Goal: Task Accomplishment & Management: Use online tool/utility

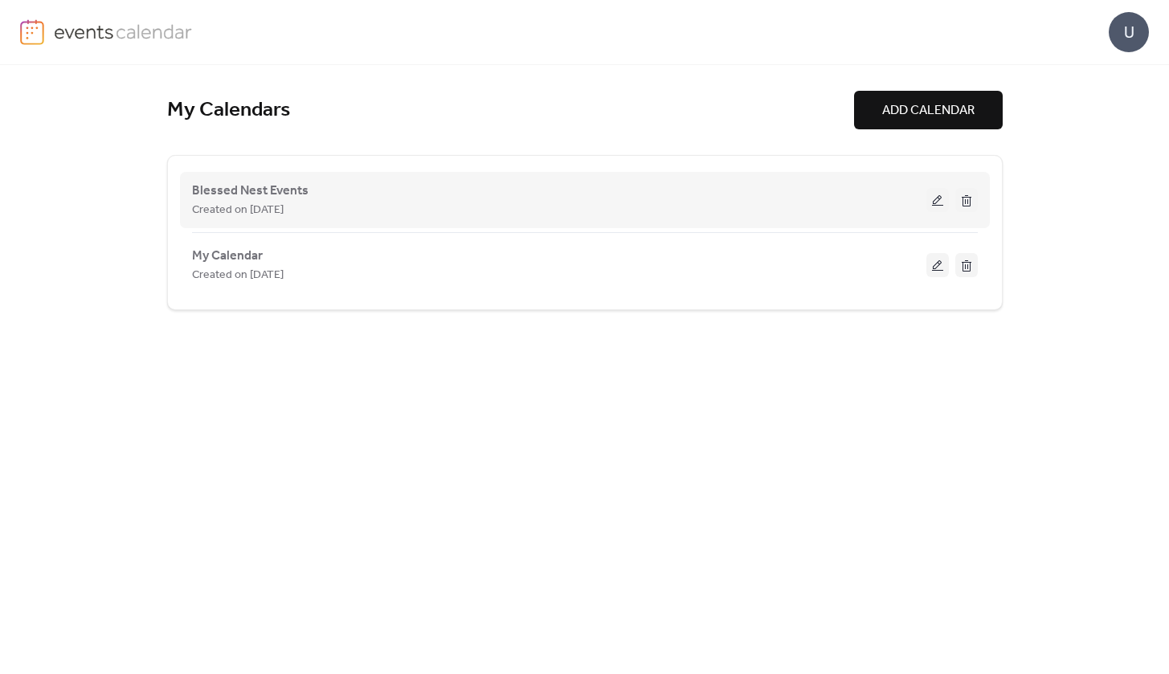
click at [935, 201] on button at bounding box center [938, 200] width 23 height 24
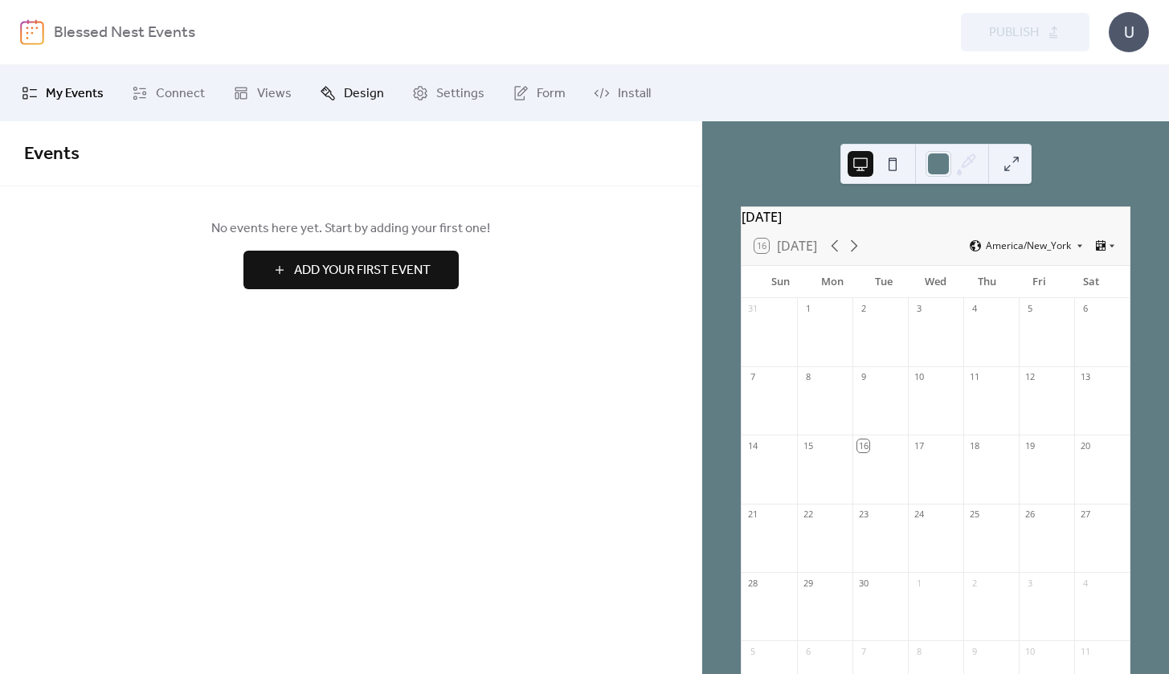
click at [351, 90] on span "Design" at bounding box center [364, 93] width 40 height 19
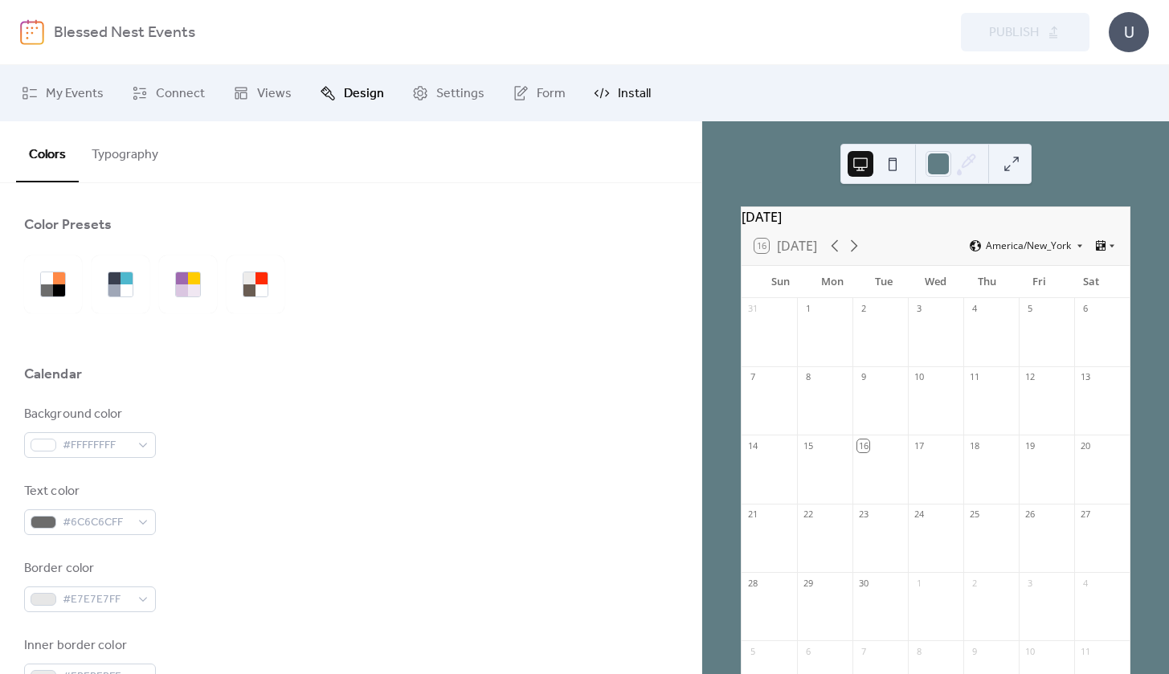
click at [618, 96] on span "Install" at bounding box center [634, 93] width 33 height 19
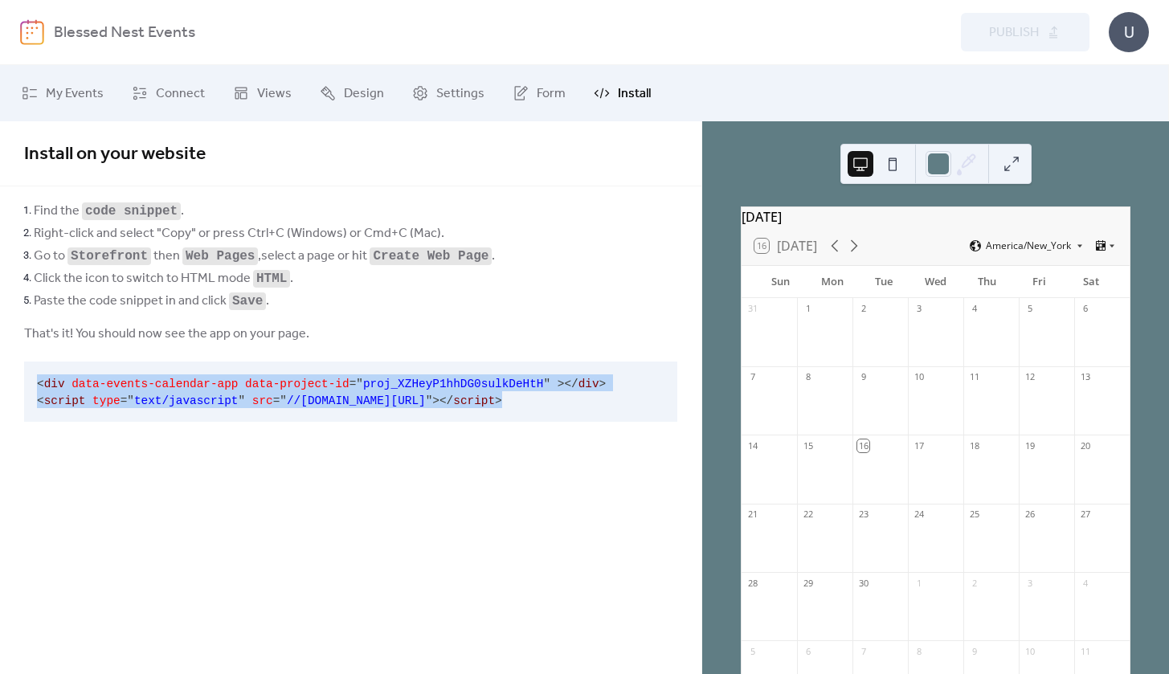
drag, startPoint x: 602, startPoint y: 399, endPoint x: 11, endPoint y: 383, distance: 590.9
click at [11, 383] on div "Find the code snippet . Right-click and select "Copy" or press Ctrl+C (Windows)…" at bounding box center [351, 313] width 702 height 229
copy code "< div data-events-calendar-app data-project-id = " proj_XZHeyP1hhDG0sulkDeHtH "…"
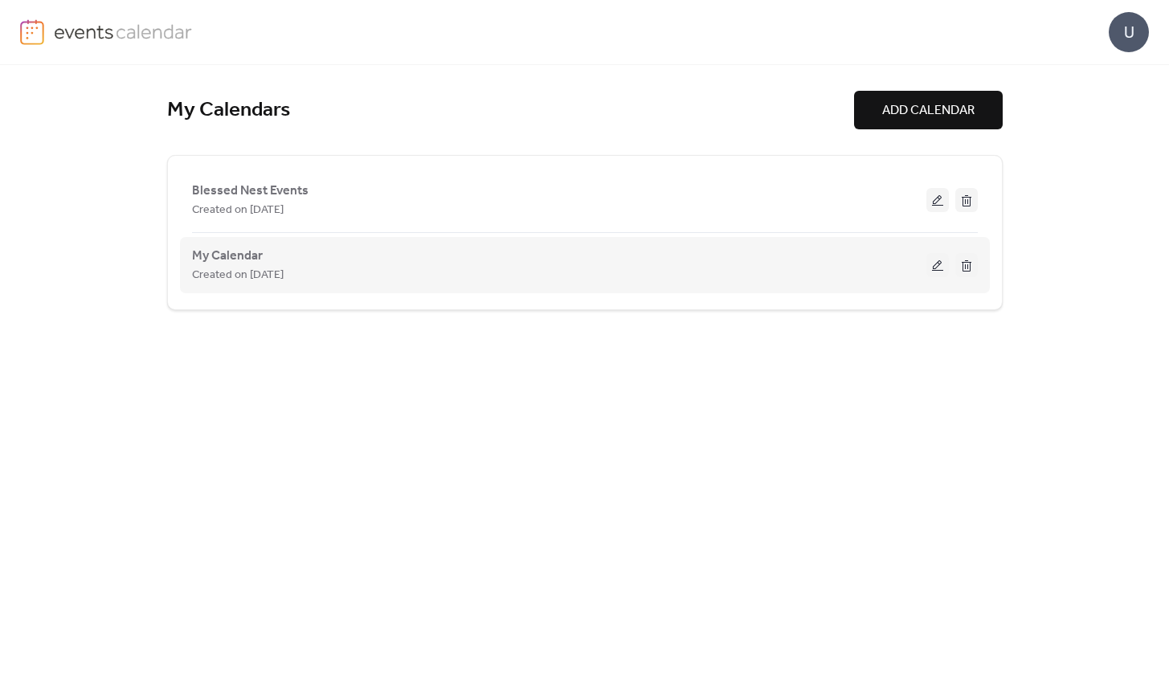
click at [966, 268] on button at bounding box center [966, 265] width 23 height 24
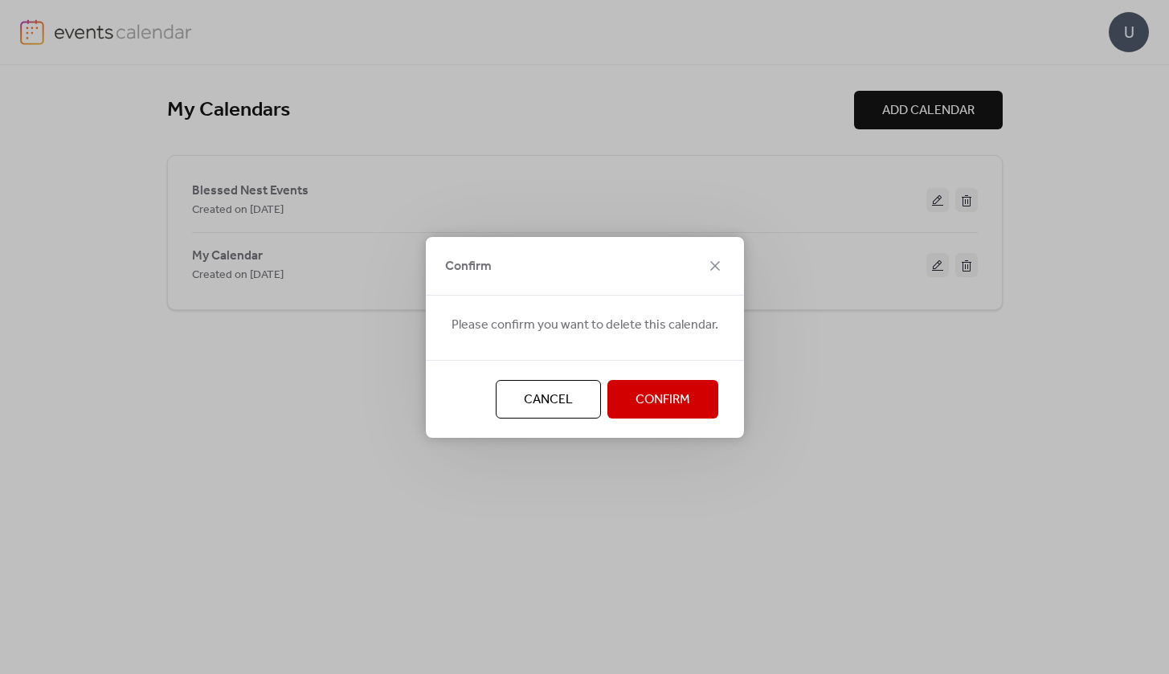
click at [661, 402] on span "Confirm" at bounding box center [663, 400] width 55 height 19
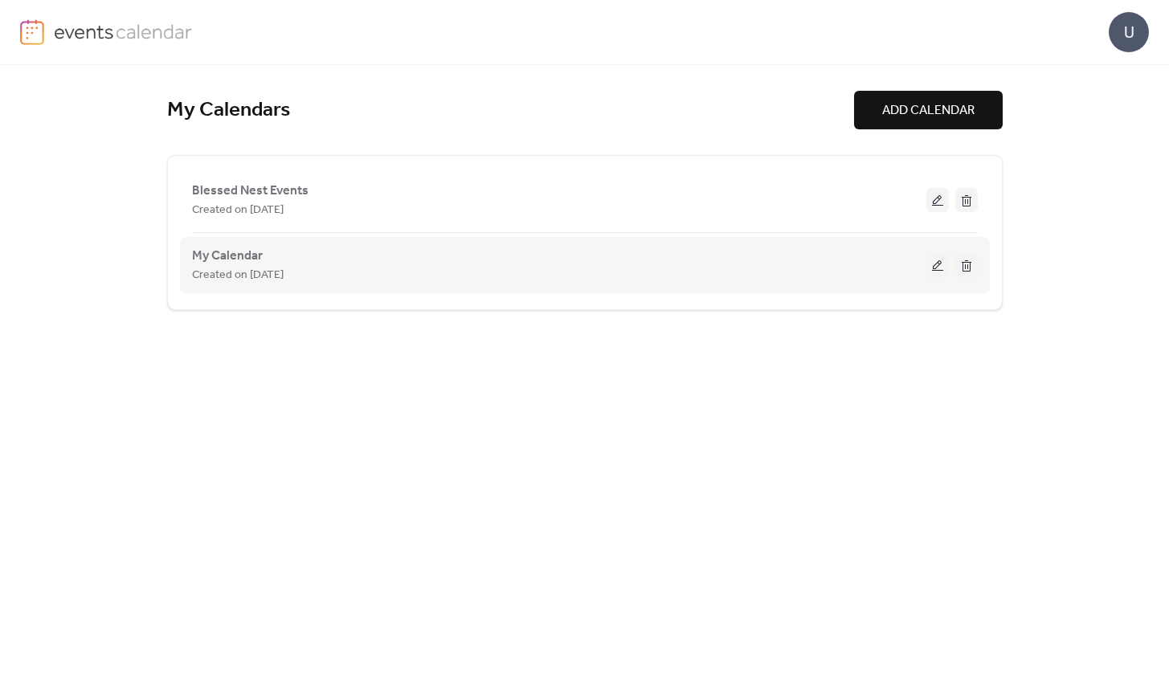
click at [969, 263] on button at bounding box center [966, 265] width 23 height 24
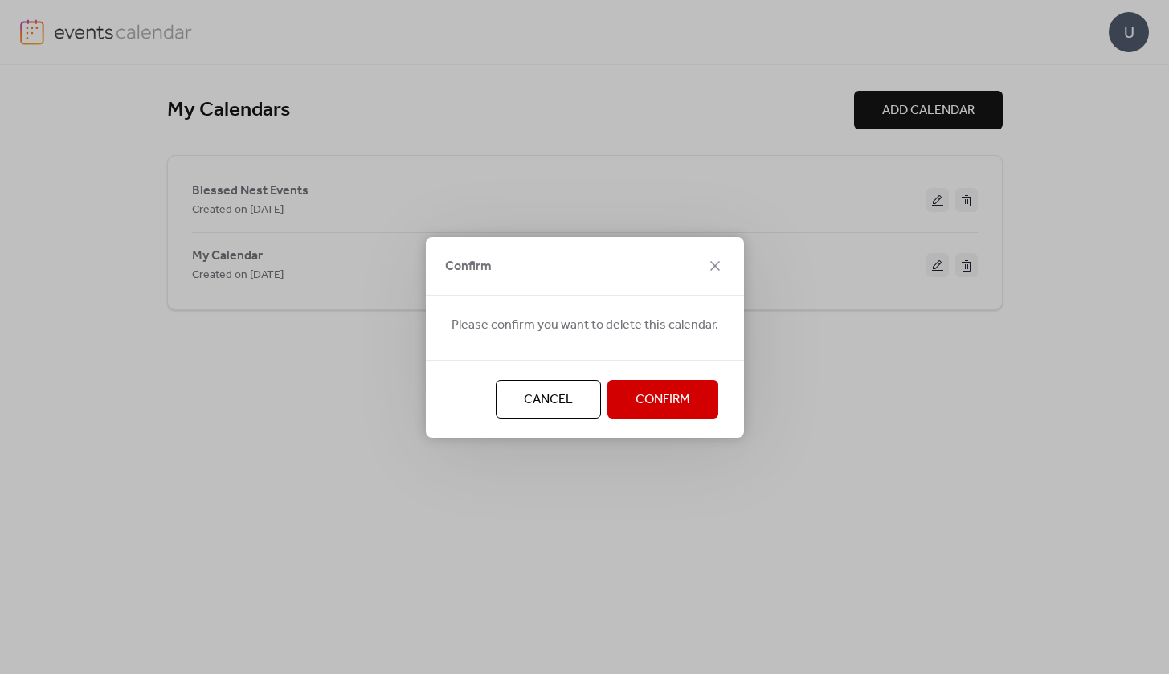
click at [666, 402] on span "Confirm" at bounding box center [663, 400] width 55 height 19
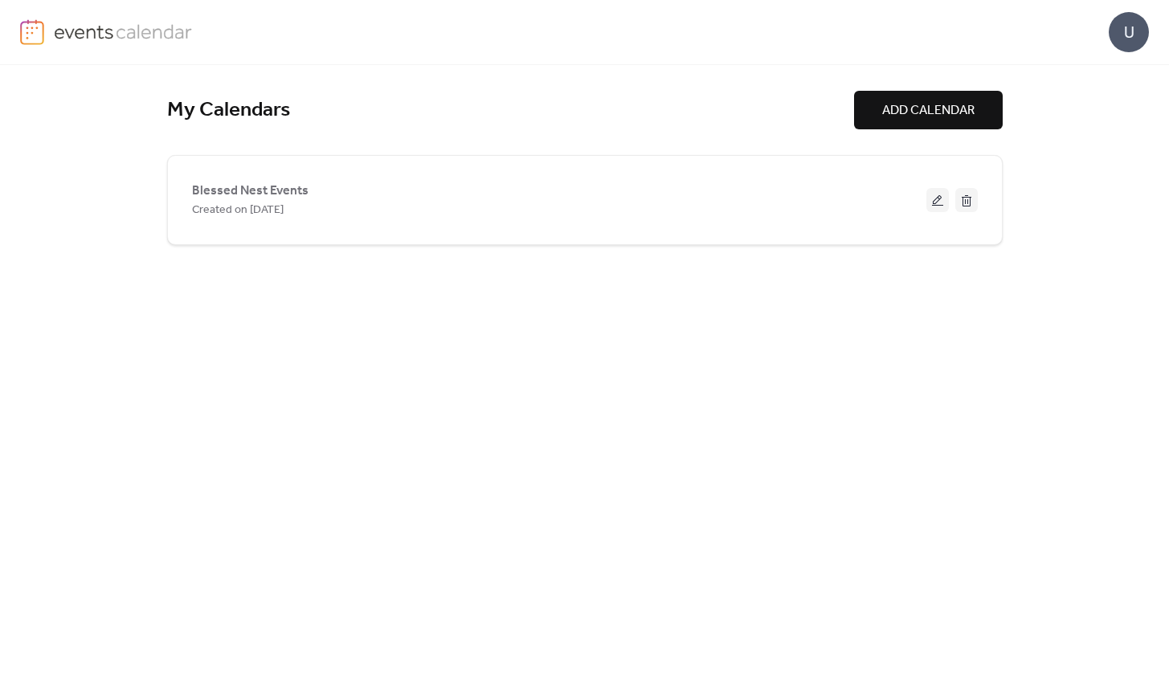
click at [99, 398] on div "My Calendars ADD CALENDAR Blessed Nest Events Created on 15-Sep-2025" at bounding box center [584, 369] width 1169 height 609
